Goal: Navigation & Orientation: Find specific page/section

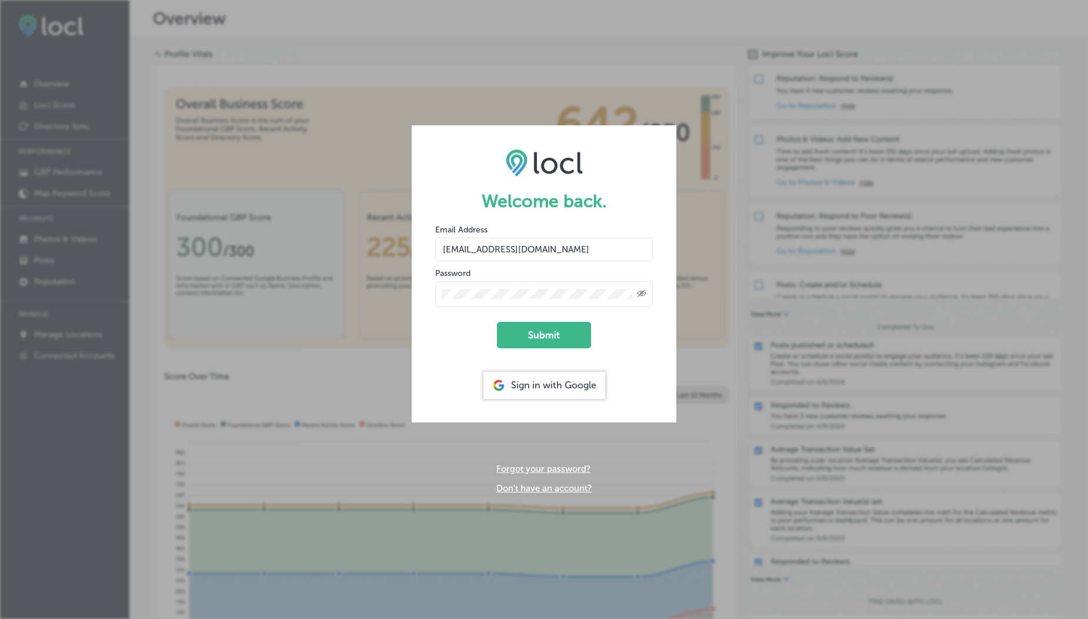
click at [526, 250] on input "[EMAIL_ADDRESS][DOMAIN_NAME]" at bounding box center [544, 250] width 218 height 24
click at [533, 335] on button "Submit" at bounding box center [544, 335] width 94 height 26
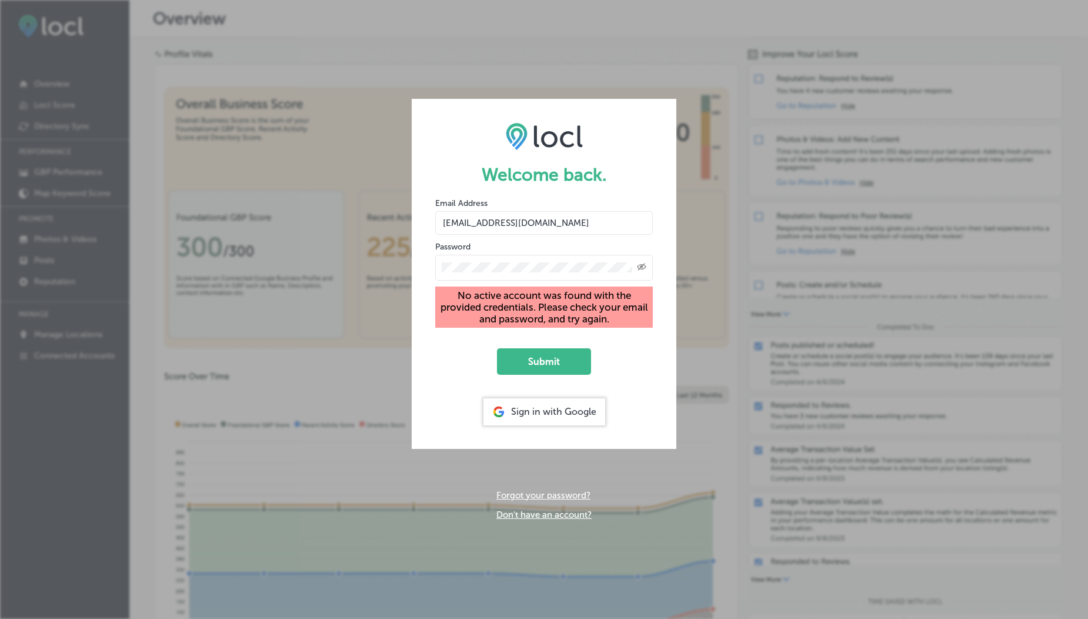
drag, startPoint x: 510, startPoint y: 222, endPoint x: 618, endPoint y: 224, distance: 107.6
click at [618, 224] on input "[EMAIL_ADDRESS][DOMAIN_NAME]" at bounding box center [544, 223] width 218 height 24
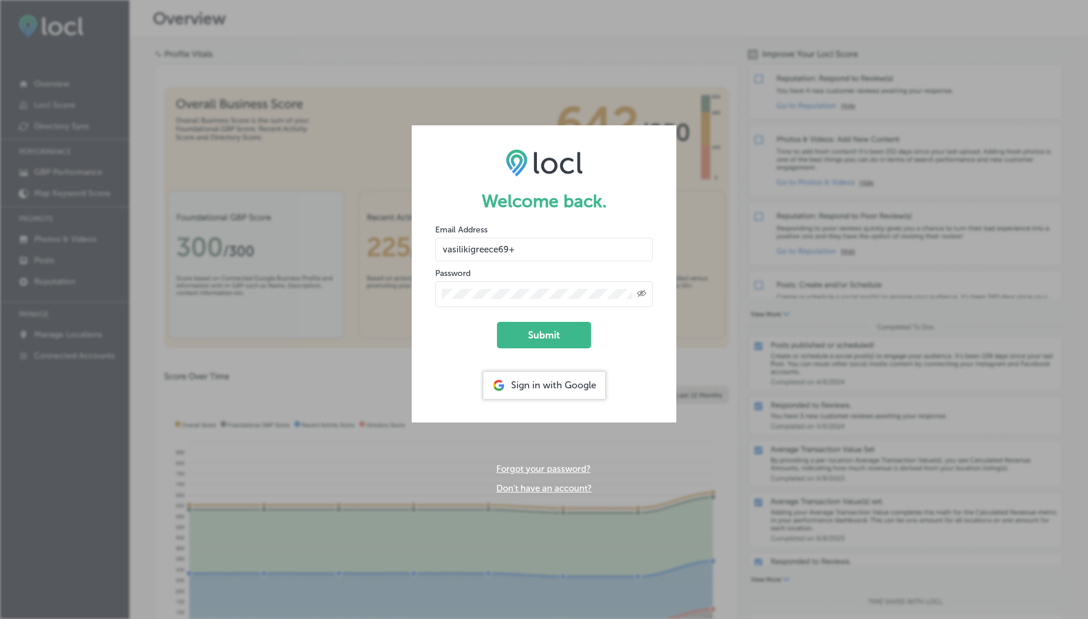
type input "[EMAIL_ADDRESS][DOMAIN_NAME]"
click at [549, 340] on button "Submit" at bounding box center [544, 335] width 94 height 26
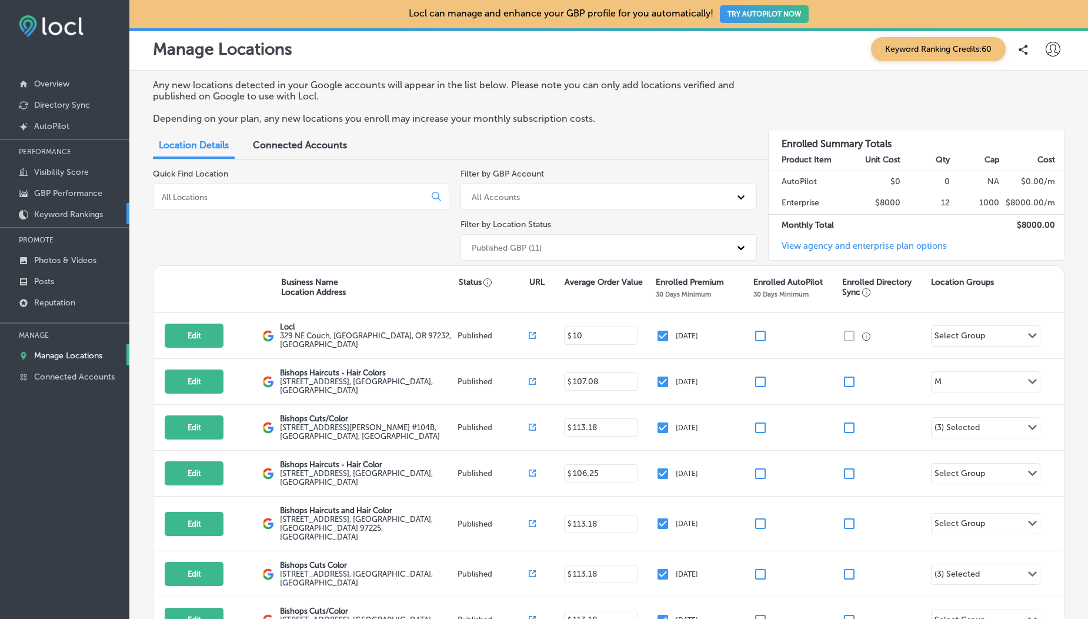
click at [54, 209] on p "Keyword Rankings" at bounding box center [68, 214] width 69 height 10
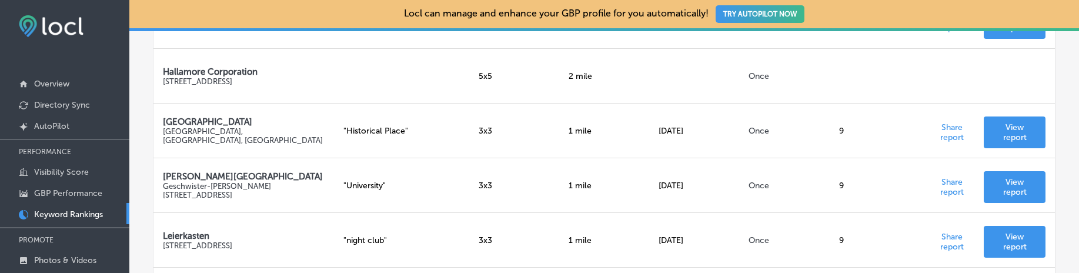
scroll to position [565, 0]
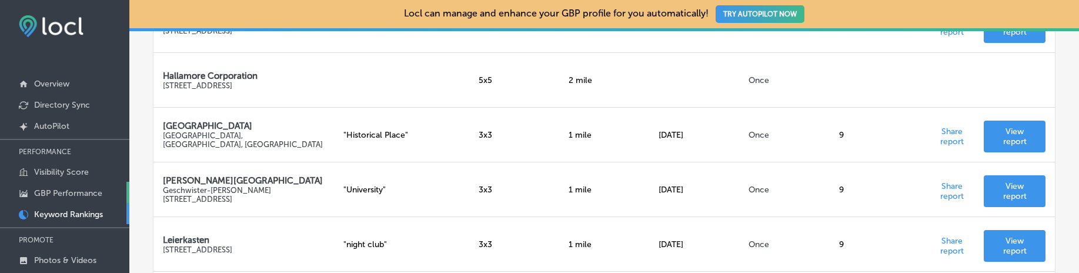
click at [50, 182] on link "GBP Performance" at bounding box center [64, 192] width 129 height 21
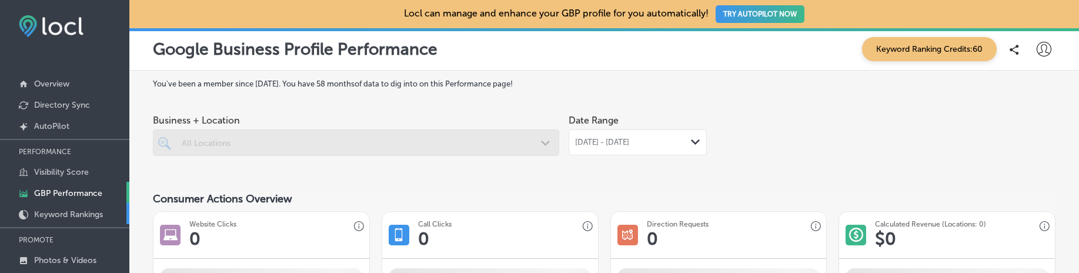
click at [59, 209] on p "Keyword Rankings" at bounding box center [68, 214] width 69 height 10
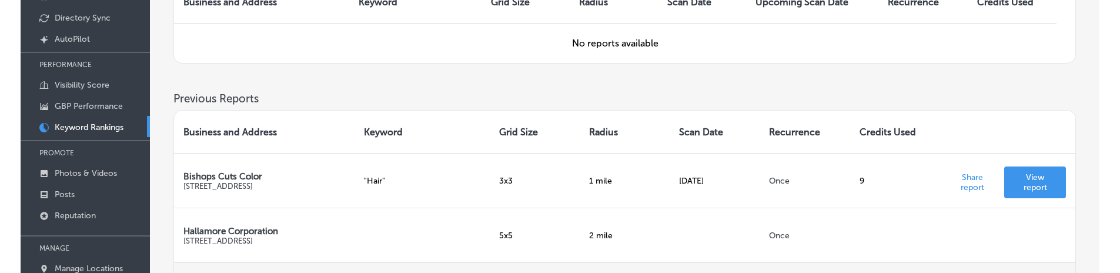
scroll to position [323, 0]
